Goal: Find specific page/section: Find specific page/section

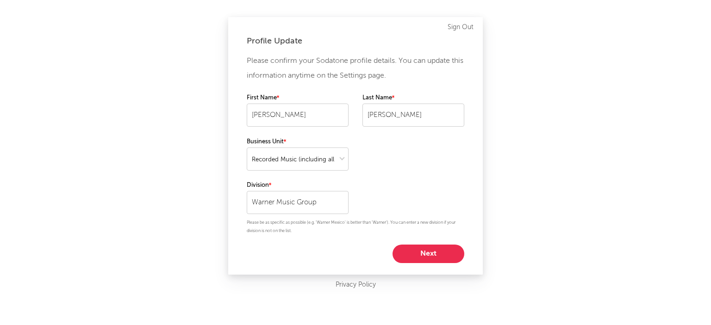
select select "recorded_music"
click at [433, 255] on button "Next" at bounding box center [428, 254] width 72 height 19
select select "other"
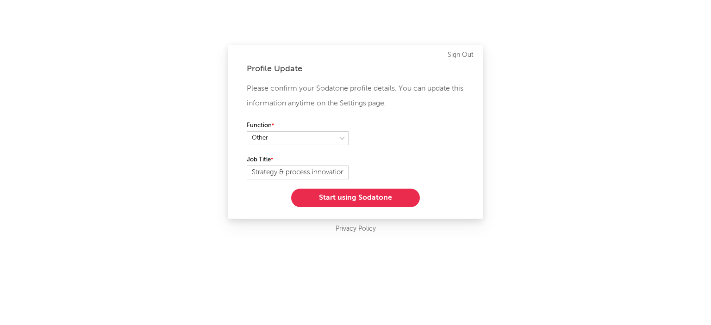
select select "other"
click at [317, 144] on select at bounding box center [298, 138] width 102 height 14
click at [247, 131] on select at bounding box center [298, 138] width 102 height 14
click at [345, 199] on button "Start using Sodatone" at bounding box center [355, 198] width 129 height 19
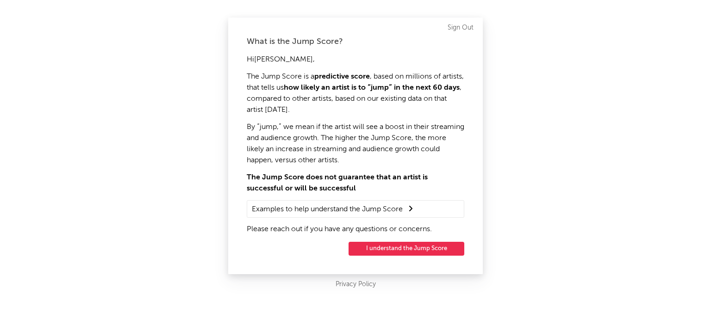
click at [390, 245] on button "I understand the Jump Score" at bounding box center [406, 249] width 116 height 14
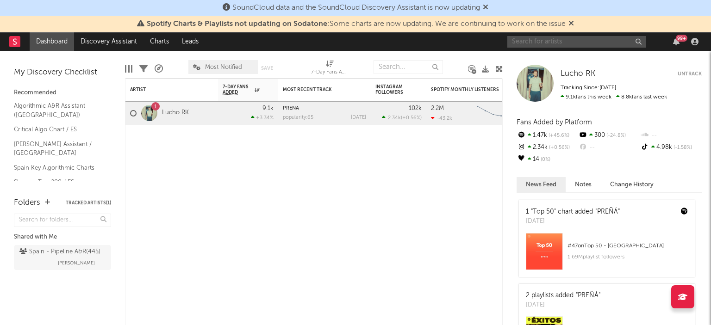
click at [561, 42] on input "text" at bounding box center [576, 42] width 139 height 12
type input "metrika"
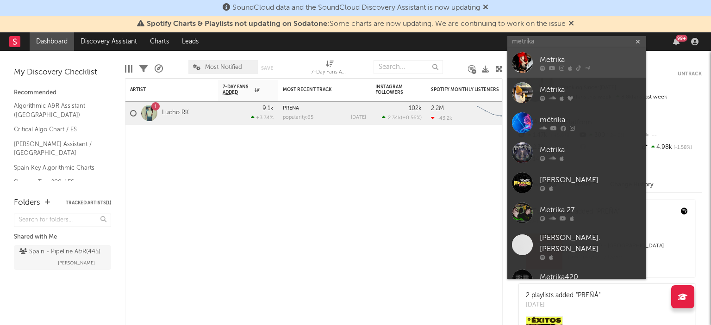
click at [524, 57] on div at bounding box center [522, 62] width 21 height 21
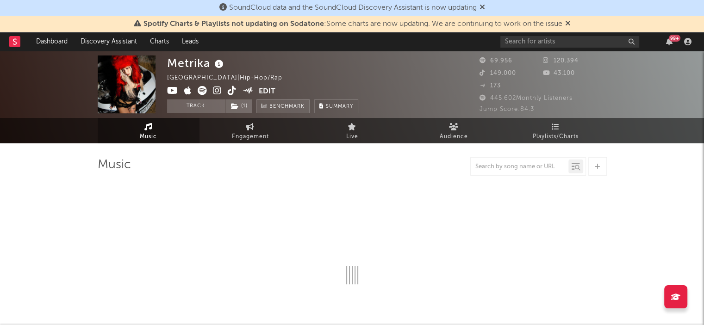
select select "6m"
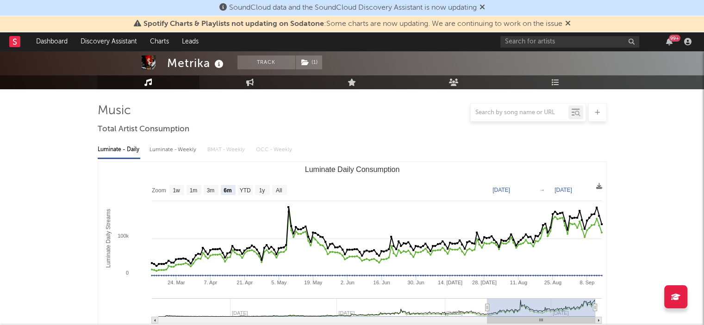
scroll to position [139, 0]
